Goal: Task Accomplishment & Management: Complete application form

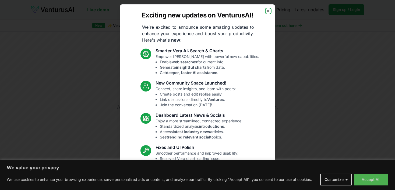
click at [266, 12] on icon "button" at bounding box center [268, 11] width 4 height 4
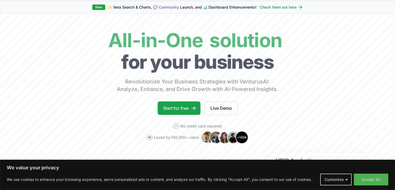
scroll to position [27, 0]
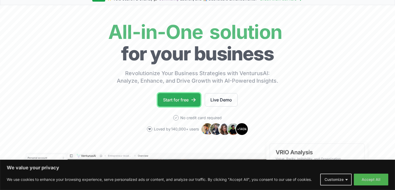
click at [172, 98] on link "Start for free" at bounding box center [179, 99] width 43 height 13
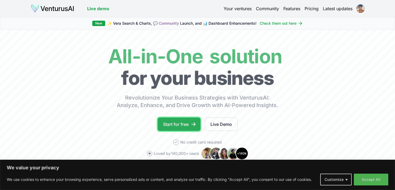
click at [185, 124] on link "Start for free" at bounding box center [179, 124] width 43 height 13
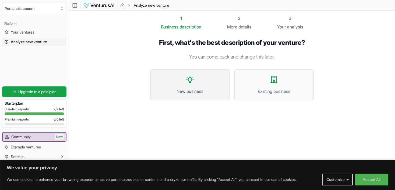
click at [186, 82] on icon at bounding box center [190, 79] width 9 height 9
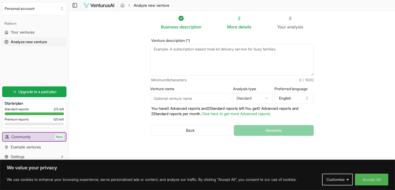
click at [185, 56] on textarea "Venture description (*)" at bounding box center [232, 60] width 164 height 32
paste textarea "spon feed me evrything i want to create an drone delivery system fior emergency…"
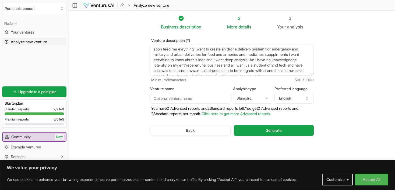
scroll to position [3, 0]
type textarea "spon feed me evrything i want to create an drone delivery system fior emergency…"
click at [194, 98] on input "Venture name" at bounding box center [190, 98] width 81 height 11
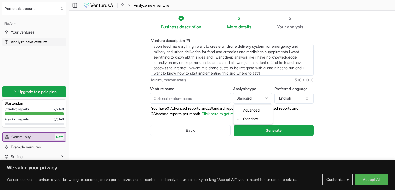
select select "advanced"
click at [256, 111] on p "You have 0 Advanced reports and 2 Standard reports left. Y ou get 0 Advanced re…" at bounding box center [232, 111] width 164 height 11
click at [297, 101] on button "English" at bounding box center [293, 98] width 39 height 11
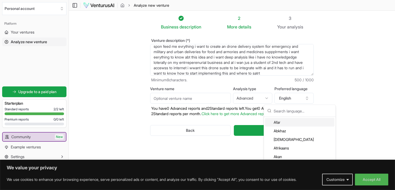
click at [322, 100] on div "Venture description (*) spon feed me evrything i want to create an drone delive…" at bounding box center [231, 91] width 181 height 123
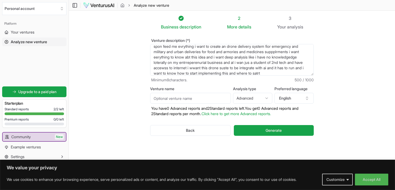
scroll to position [0, 0]
click at [211, 98] on input "Venture name" at bounding box center [190, 98] width 81 height 11
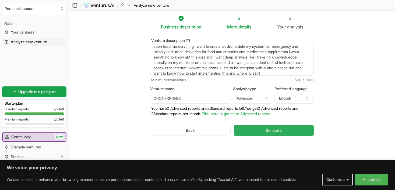
type input "DRONEXPRESS"
click at [293, 132] on button "Generate" at bounding box center [274, 130] width 80 height 11
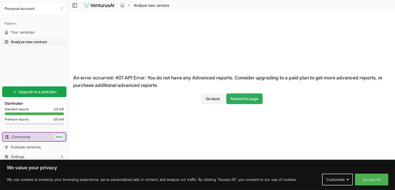
click at [249, 101] on button "Reload the page" at bounding box center [244, 99] width 36 height 11
